Goal: Find specific page/section: Find specific page/section

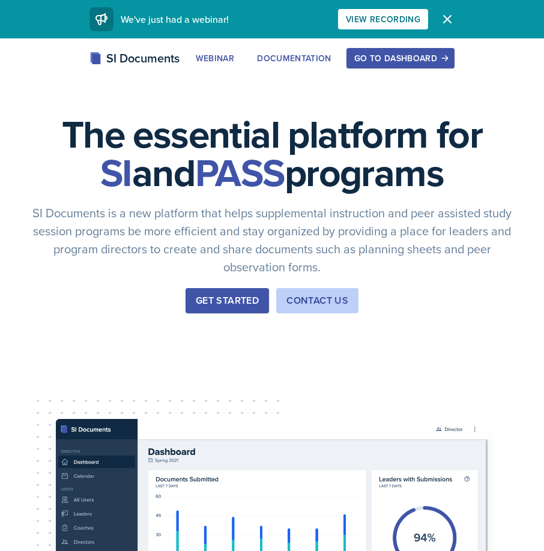
click at [391, 68] on div "SI Documents Webinar Documentation Go to Dashboard Sign Up Go to Dashboard" at bounding box center [272, 72] width 544 height 48
click at [396, 56] on div "Go to Dashboard" at bounding box center [400, 58] width 92 height 10
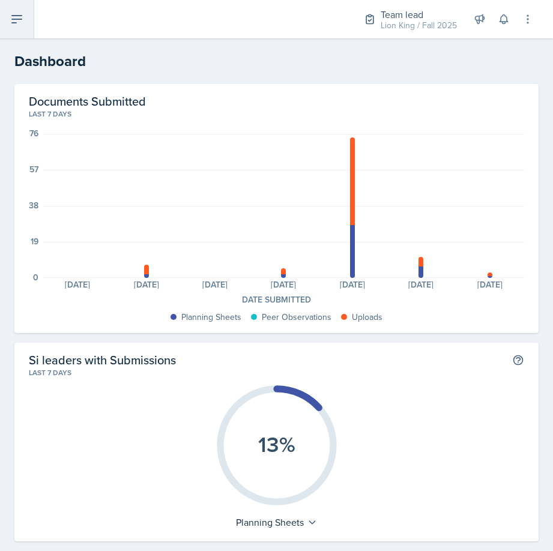
click at [16, 21] on icon at bounding box center [17, 19] width 14 height 14
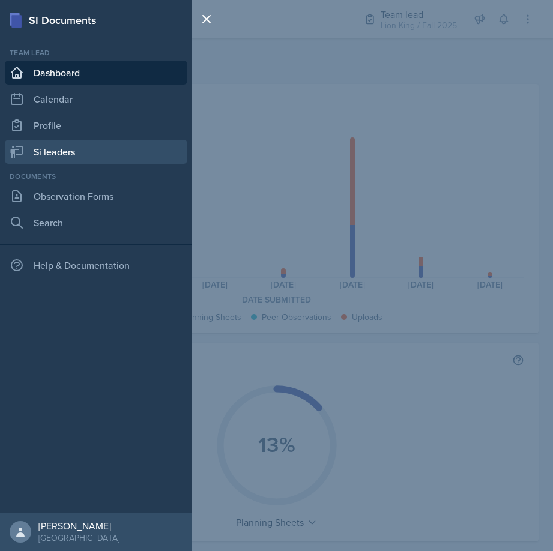
click at [121, 151] on link "Si leaders" at bounding box center [96, 152] width 183 height 24
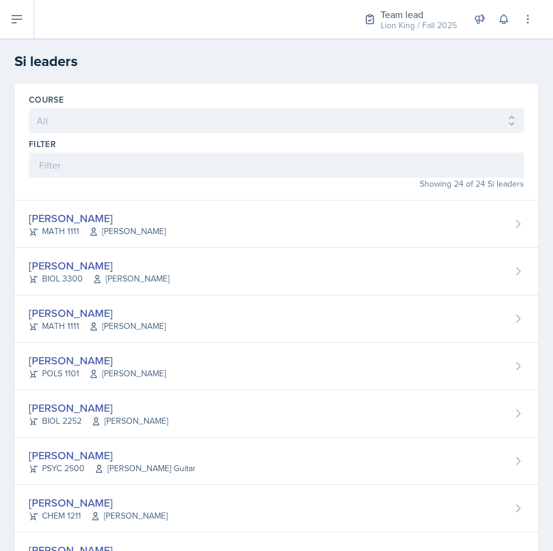
click at [187, 135] on div "Course All ACCT 2101 ACCT 2102 ACCT 4050 ANTH 1102 ANTH 3301 ARCH 1000 ARCH 100…" at bounding box center [276, 142] width 524 height 116
click at [173, 152] on div "Filter" at bounding box center [276, 158] width 495 height 40
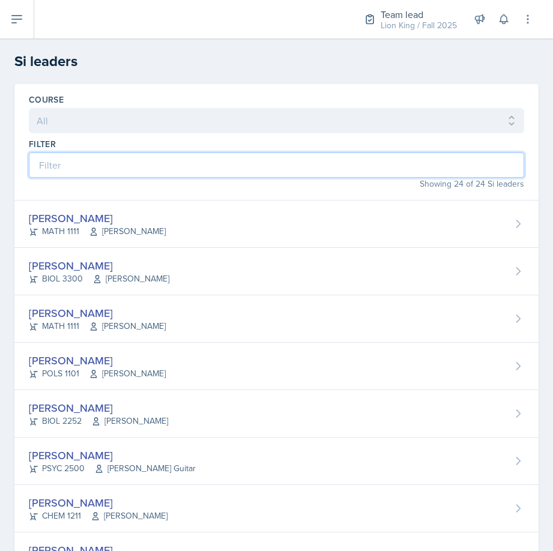
click at [170, 158] on input at bounding box center [276, 165] width 495 height 25
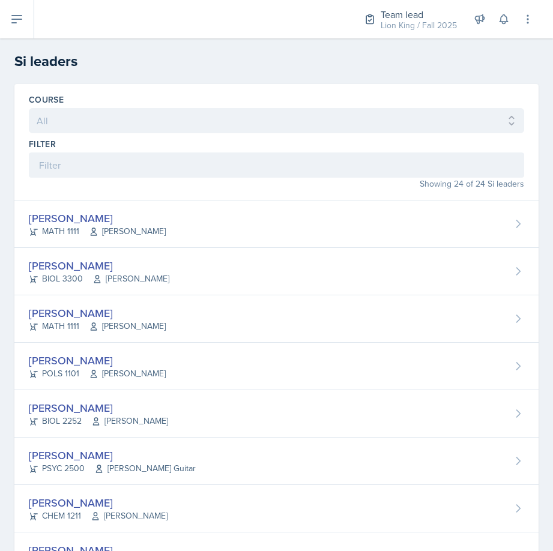
click at [298, 64] on h2 "Si leaders" at bounding box center [276, 61] width 524 height 22
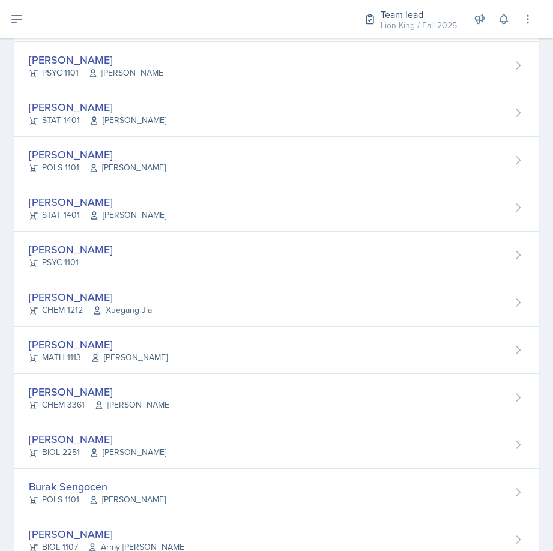
scroll to position [540, 0]
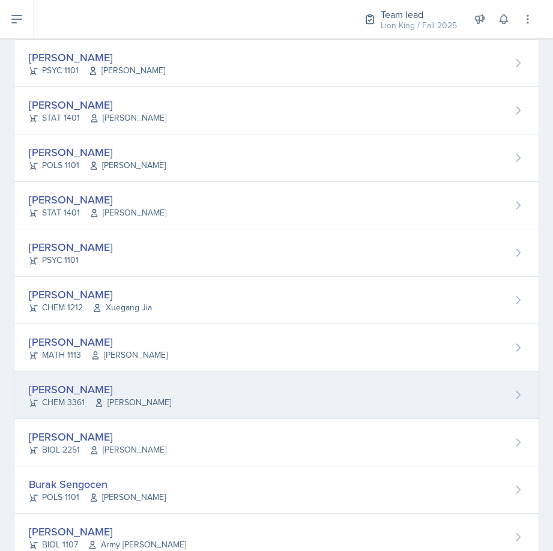
click at [202, 387] on div "[PERSON_NAME] CHEM 3361 [PERSON_NAME]" at bounding box center [276, 395] width 524 height 47
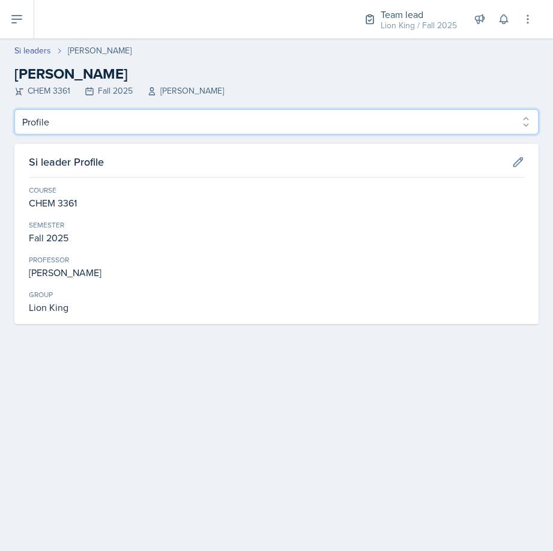
click at [433, 122] on select "Profile Planning Sheets Observation Forms Uploads" at bounding box center [276, 121] width 524 height 25
